Goal: Find specific page/section: Find specific page/section

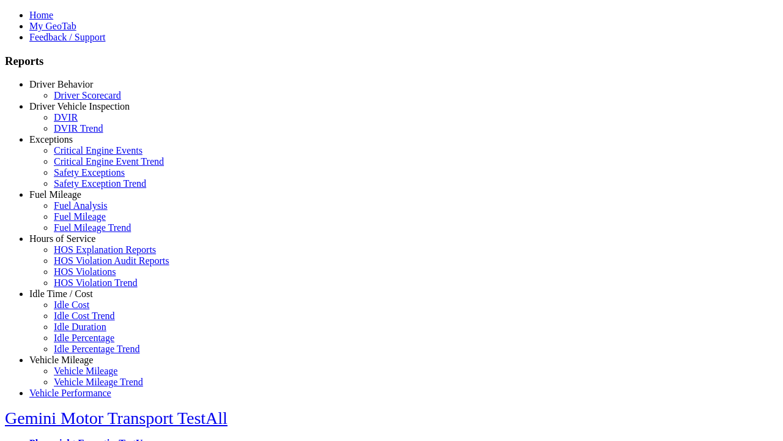
click at [70, 354] on link "Vehicle Mileage" at bounding box center [61, 359] width 64 height 10
click at [80, 365] on link "Vehicle Mileage" at bounding box center [86, 370] width 64 height 10
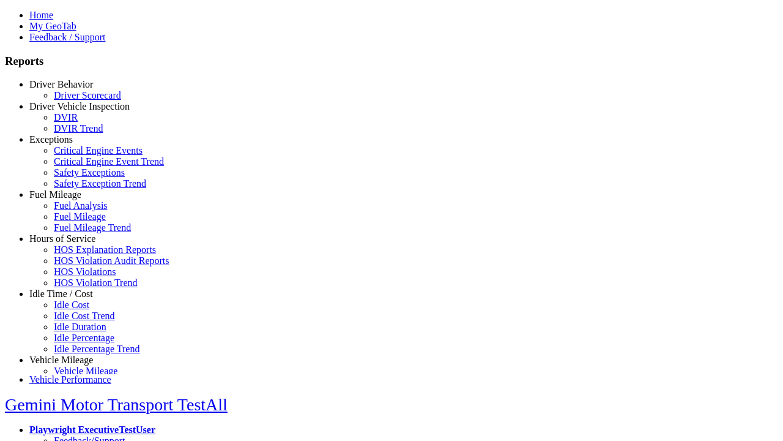
select select "**********"
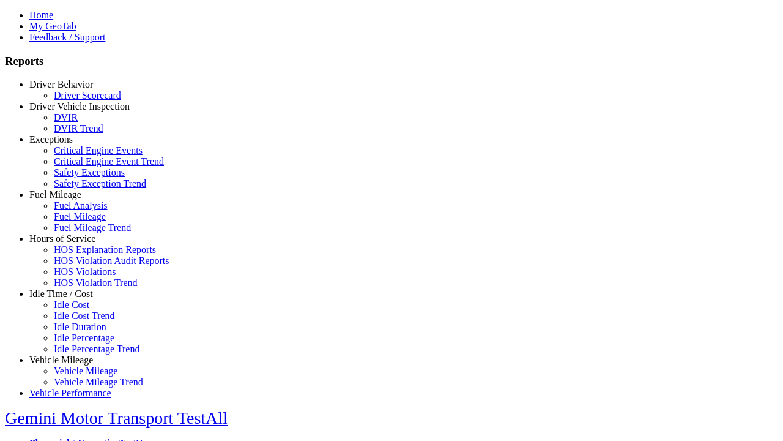
type input "**********"
